Goal: Transaction & Acquisition: Book appointment/travel/reservation

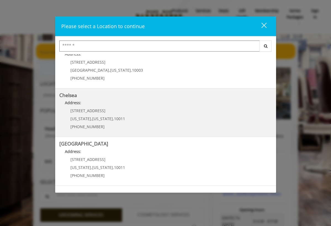
scroll to position [15, 0]
click at [82, 112] on span "169/170 W 23rd St" at bounding box center [87, 109] width 35 height 5
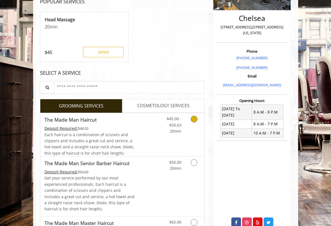
scroll to position [110, 0]
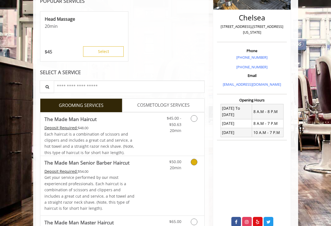
click at [194, 161] on icon "Grooming services" at bounding box center [194, 162] width 7 height 7
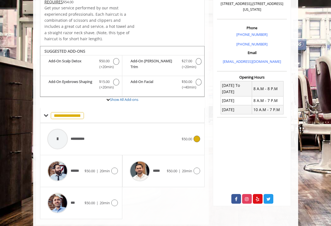
scroll to position [133, 0]
click at [80, 168] on span "******" at bounding box center [76, 171] width 11 height 6
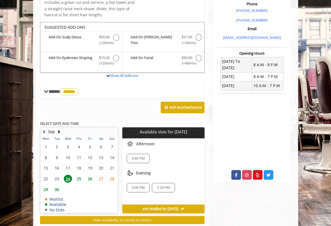
scroll to position [168, 0]
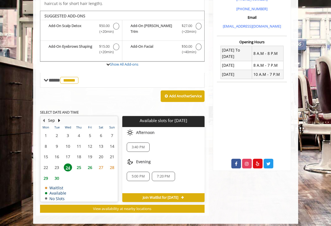
click at [80, 164] on span "25" at bounding box center [79, 168] width 8 height 8
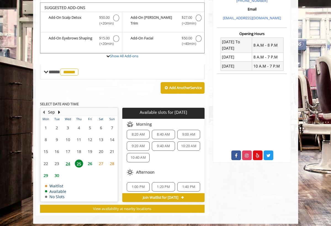
scroll to position [3, 0]
click at [143, 157] on span "10:40 AM" at bounding box center [138, 159] width 15 height 4
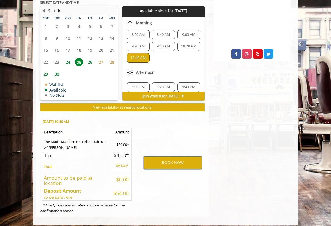
scroll to position [278, 0]
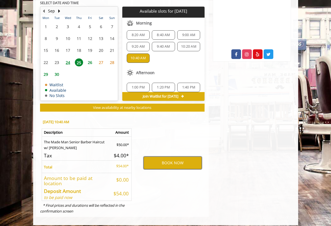
click at [169, 159] on button "BOOK NOW" at bounding box center [173, 163] width 58 height 13
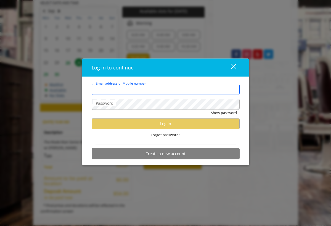
type input "**********"
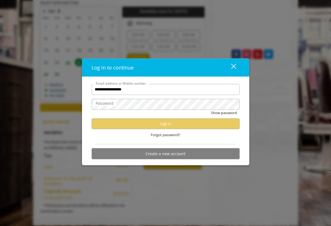
scroll to position [0, 0]
click at [115, 104] on label "Password" at bounding box center [104, 103] width 23 height 6
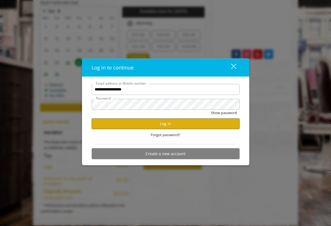
click at [164, 124] on button "Log in" at bounding box center [166, 123] width 148 height 11
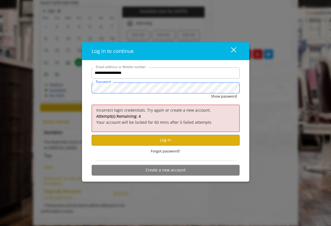
click at [223, 97] on button "Show password" at bounding box center [224, 97] width 26 height 6
click at [151, 139] on button "Log in" at bounding box center [166, 140] width 148 height 11
click at [165, 149] on span "Forgot password?" at bounding box center [166, 152] width 30 height 6
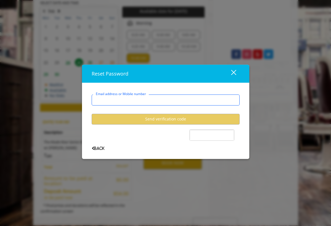
type input "**********"
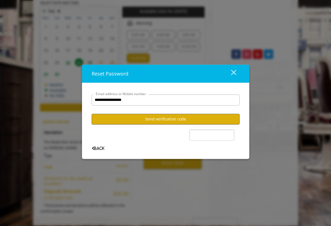
click at [156, 117] on button "Send verification code" at bounding box center [166, 119] width 148 height 11
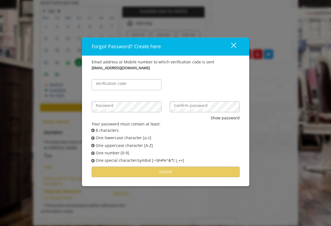
click at [105, 85] on label "Verification code" at bounding box center [111, 84] width 36 height 6
click at [105, 85] on input "Verification code" at bounding box center [127, 84] width 70 height 11
paste input "******"
type input "******"
click at [111, 107] on label "Password" at bounding box center [104, 106] width 23 height 6
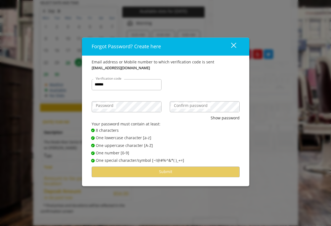
click at [174, 105] on label "Confirm password" at bounding box center [190, 106] width 39 height 6
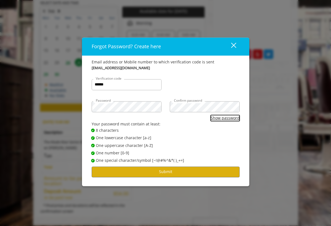
click at [216, 117] on button "Show password" at bounding box center [225, 118] width 29 height 6
click at [163, 172] on button "Submit" at bounding box center [166, 172] width 148 height 11
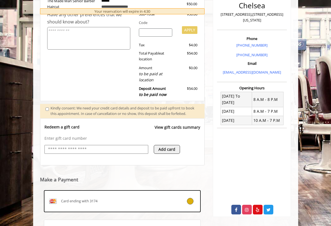
scroll to position [126, 0]
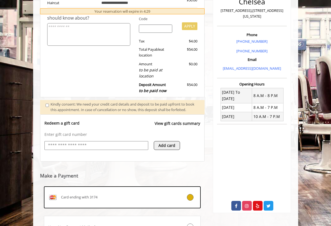
click at [88, 149] on input "text" at bounding box center [96, 145] width 98 height 7
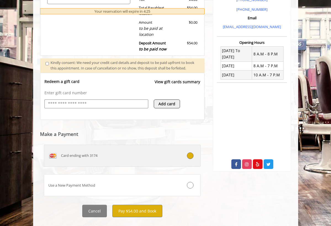
click at [131, 160] on div "Card ending with 3174" at bounding box center [109, 156] width 130 height 9
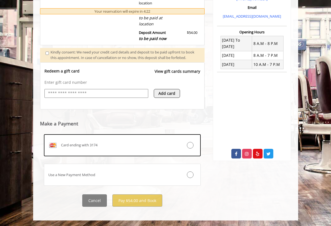
scroll to position [180, 0]
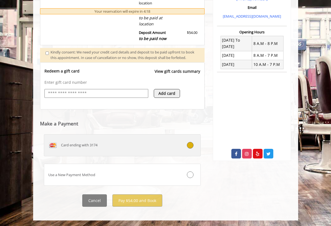
click at [191, 145] on icon at bounding box center [190, 145] width 7 height 7
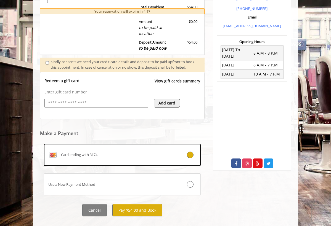
scroll to position [174, 0]
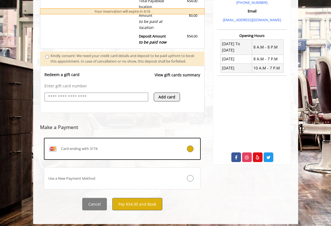
click at [136, 205] on button "Pay $54.00 and Book" at bounding box center [137, 204] width 50 height 12
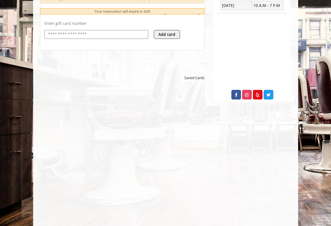
scroll to position [239, 0]
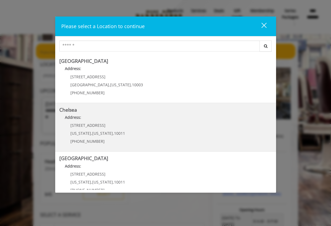
click at [90, 113] on link "Chelsea Address: 169/170 W 23rd St New York , New York , 10011 (917) 639-3902" at bounding box center [165, 127] width 213 height 40
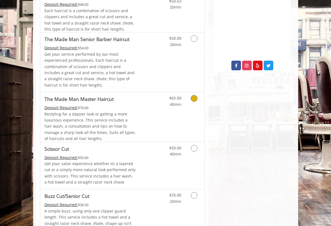
scroll to position [263, 0]
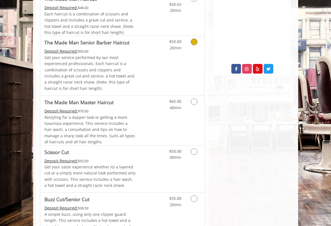
click at [75, 39] on Haircut "The Made Man Senior Barber Haircut" at bounding box center [86, 43] width 85 height 8
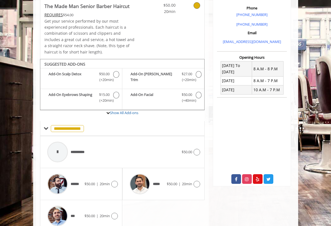
scroll to position [175, 0]
